Goal: Information Seeking & Learning: Learn about a topic

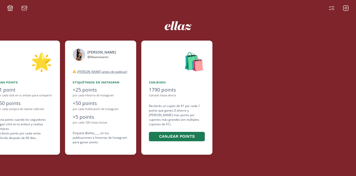
scroll to position [0, 305]
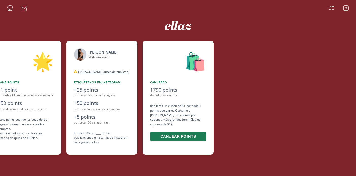
click at [347, 10] on rect at bounding box center [346, 8] width 5 height 5
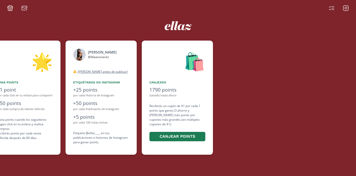
scroll to position [0, 305]
